Goal: Information Seeking & Learning: Understand process/instructions

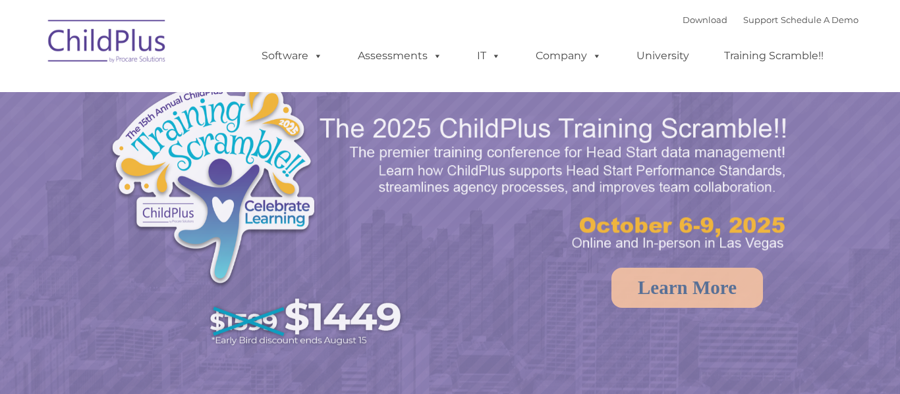
select select "MEDIUM"
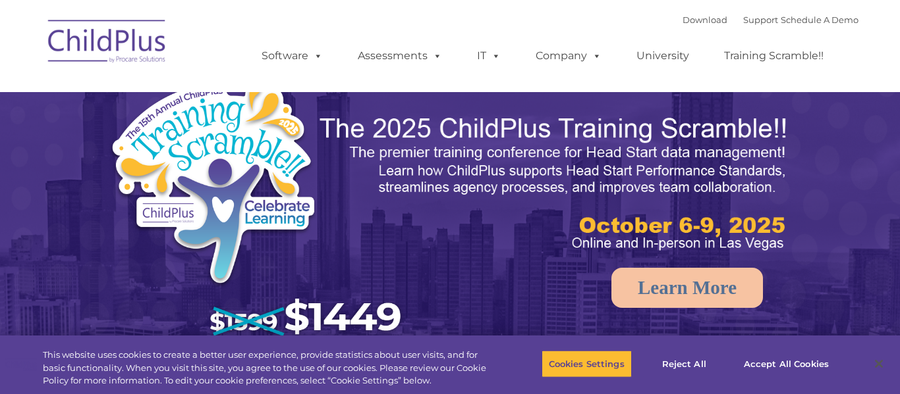
select select "MEDIUM"
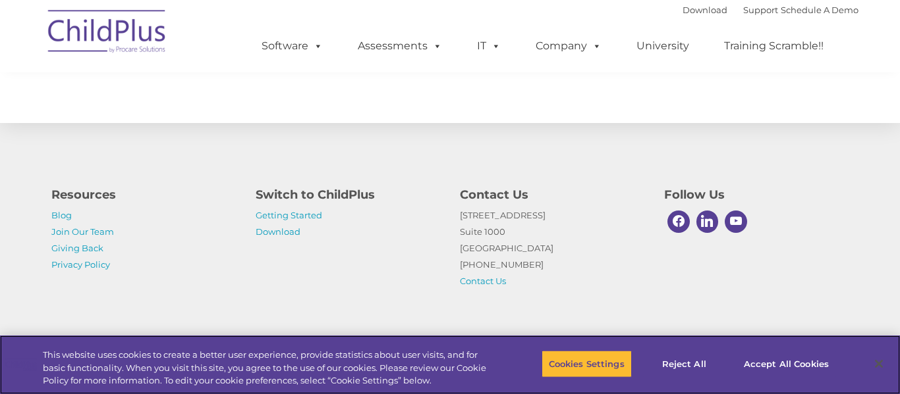
scroll to position [1567, 0]
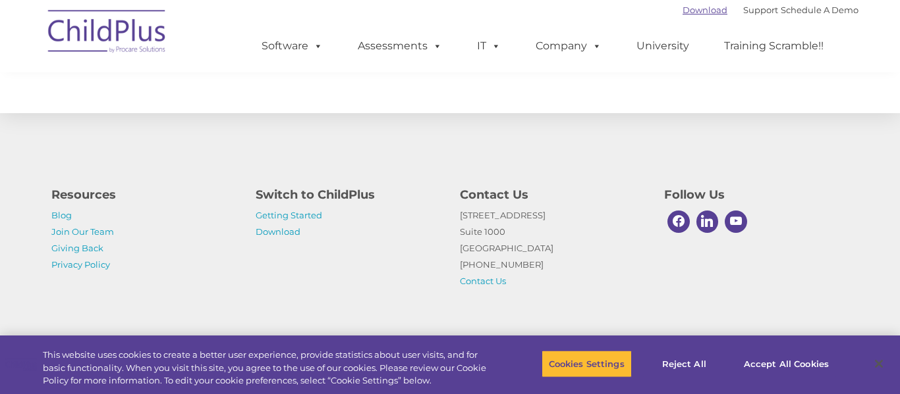
click at [682, 11] on link "Download" at bounding box center [704, 10] width 45 height 11
click at [306, 217] on link "Getting Started" at bounding box center [289, 215] width 67 height 11
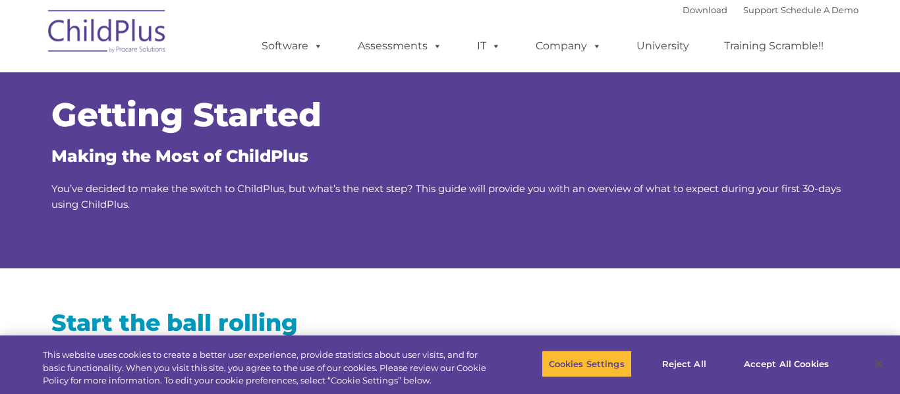
click at [540, 184] on span "You’ve decided to make the switch to ChildPlus, but what’s the next step? This …" at bounding box center [445, 196] width 789 height 28
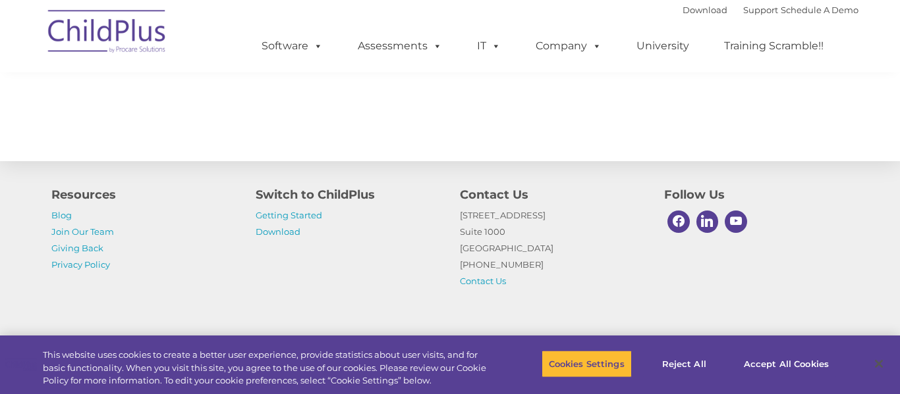
scroll to position [2146, 0]
